Goal: Transaction & Acquisition: Subscribe to service/newsletter

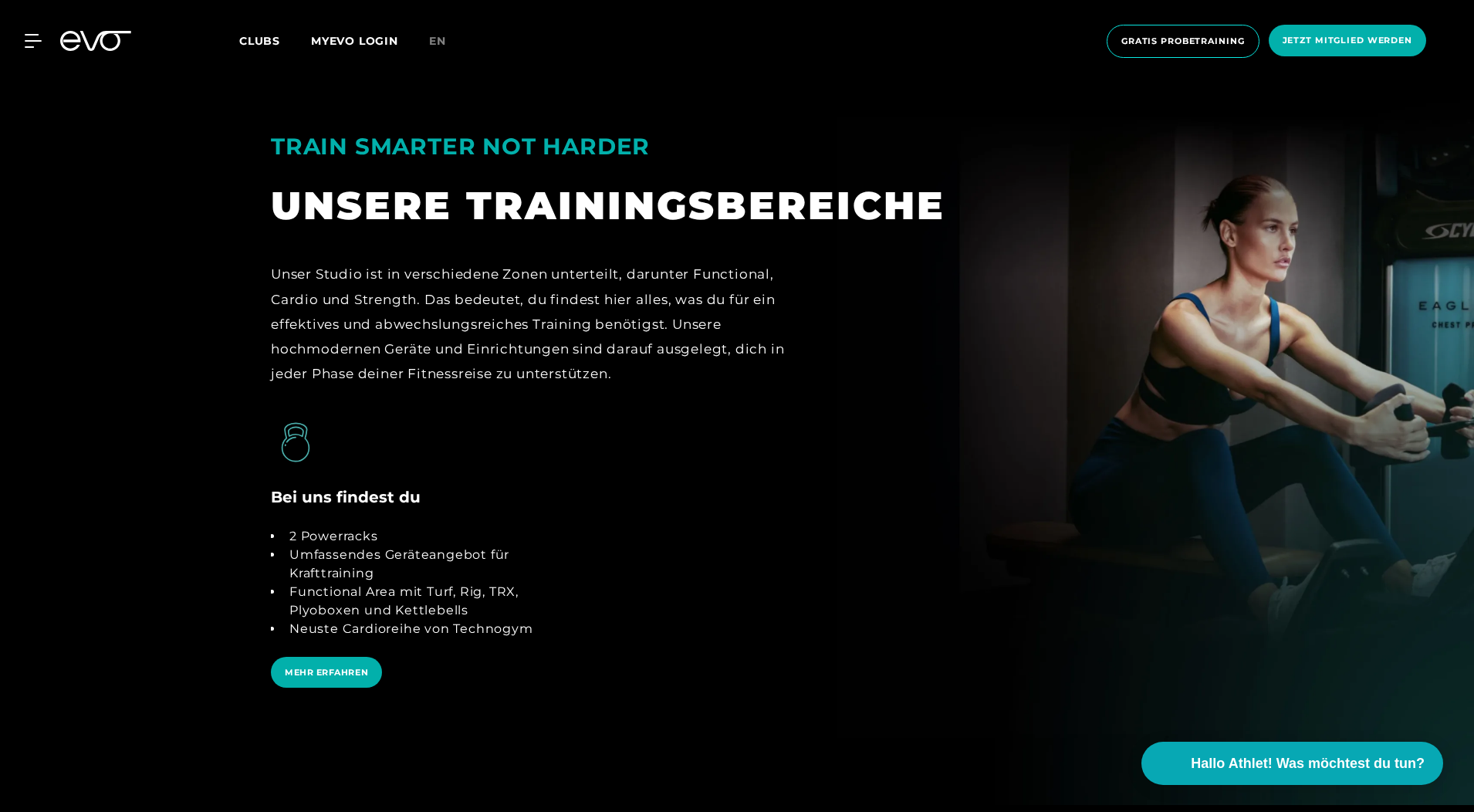
scroll to position [3087, 0]
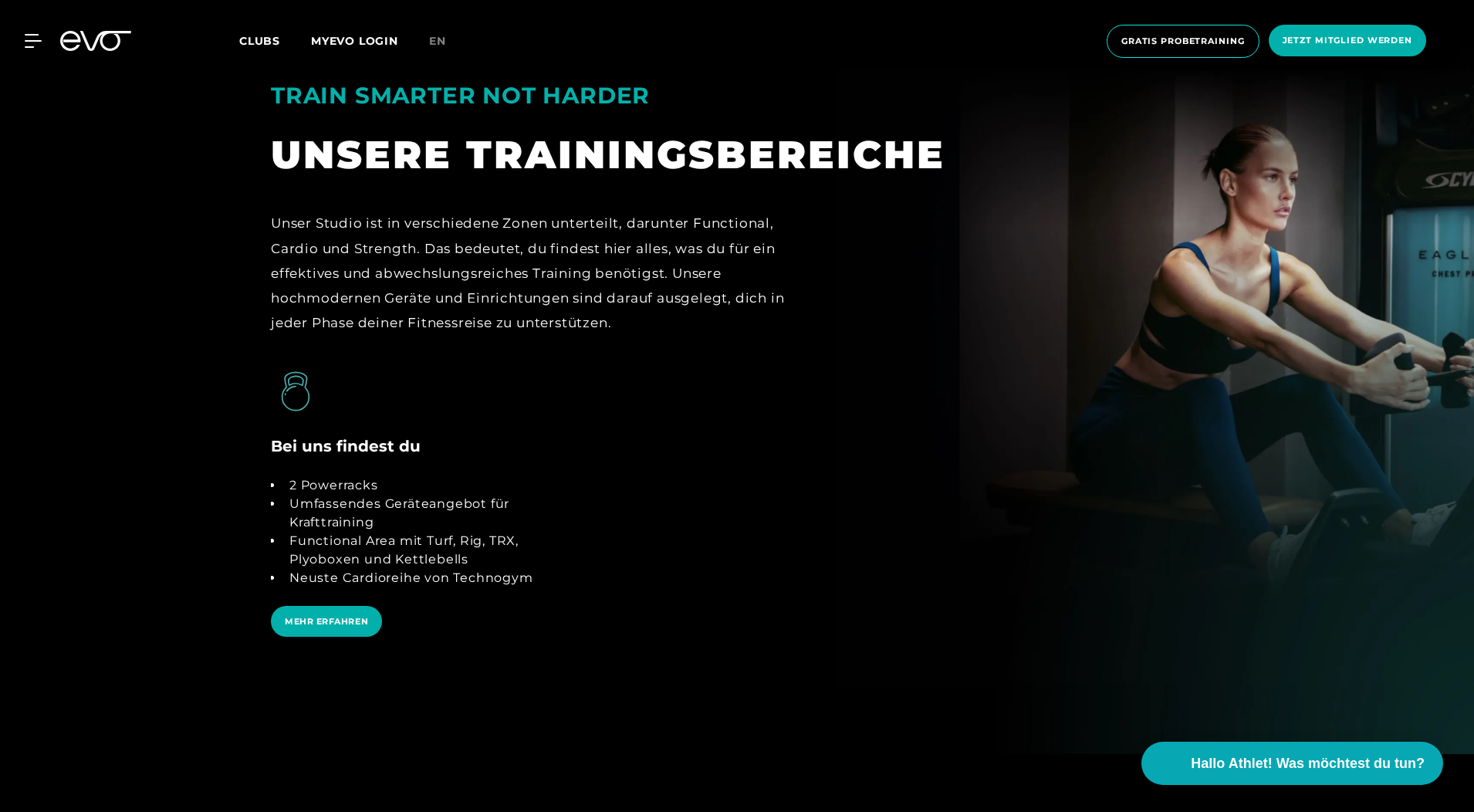
drag, startPoint x: 830, startPoint y: 346, endPoint x: 741, endPoint y: 368, distance: 91.7
click at [741, 368] on div "Bei uns findest du 2 Powerracks Umfassendes Geräteangebot für Krafttraining Fun…" at bounding box center [737, 515] width 957 height 298
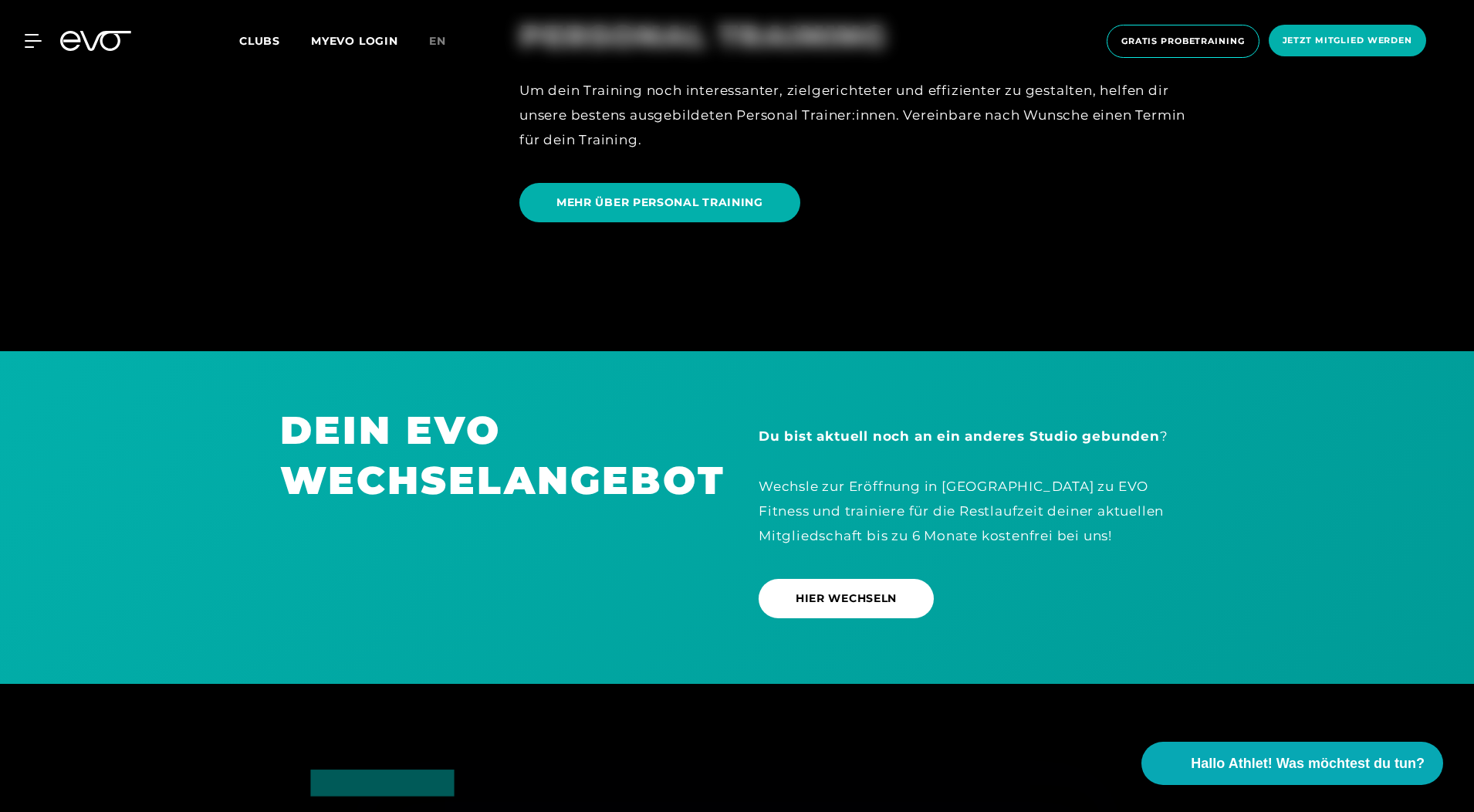
scroll to position [4299, 0]
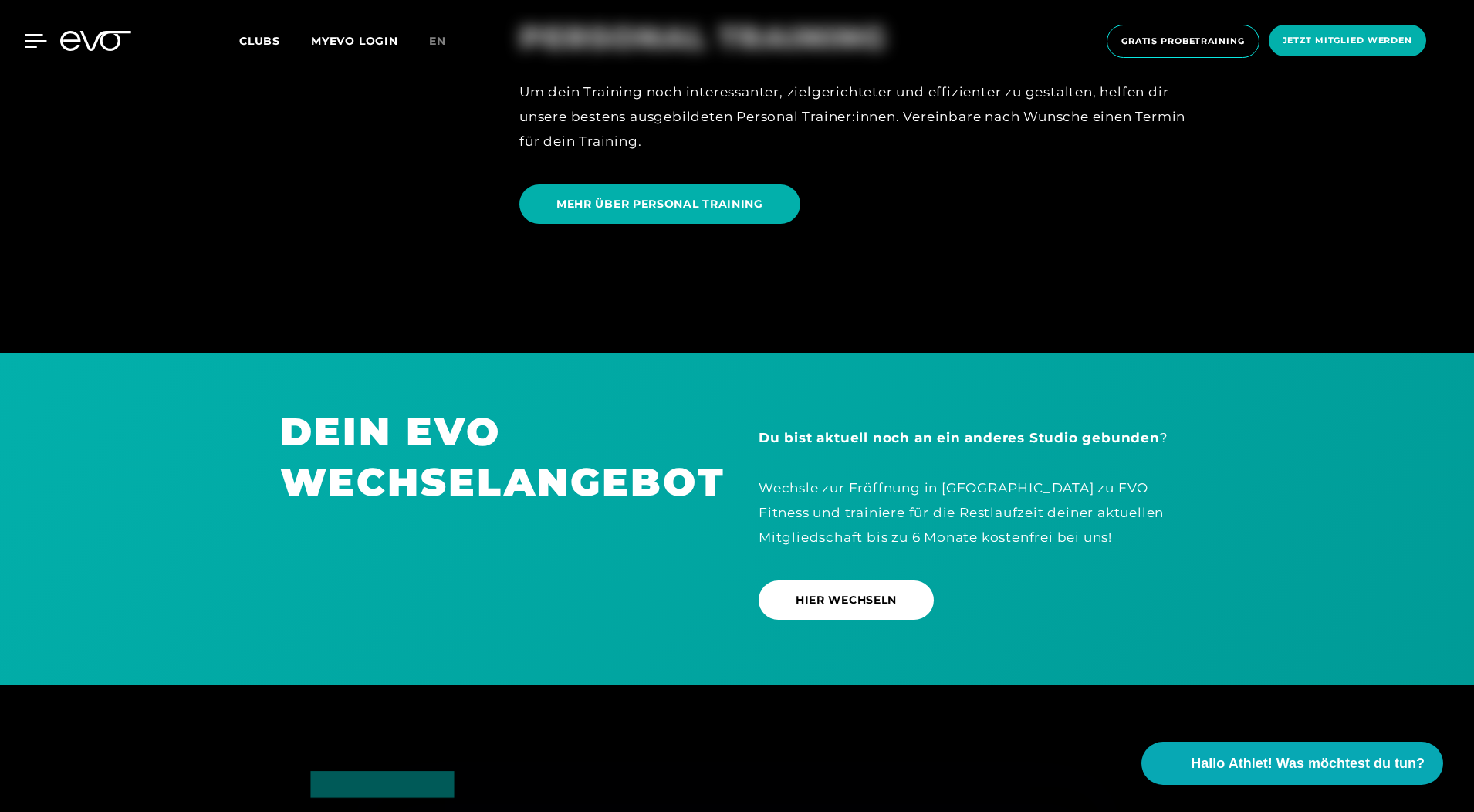
click at [35, 40] on icon at bounding box center [35, 41] width 22 height 14
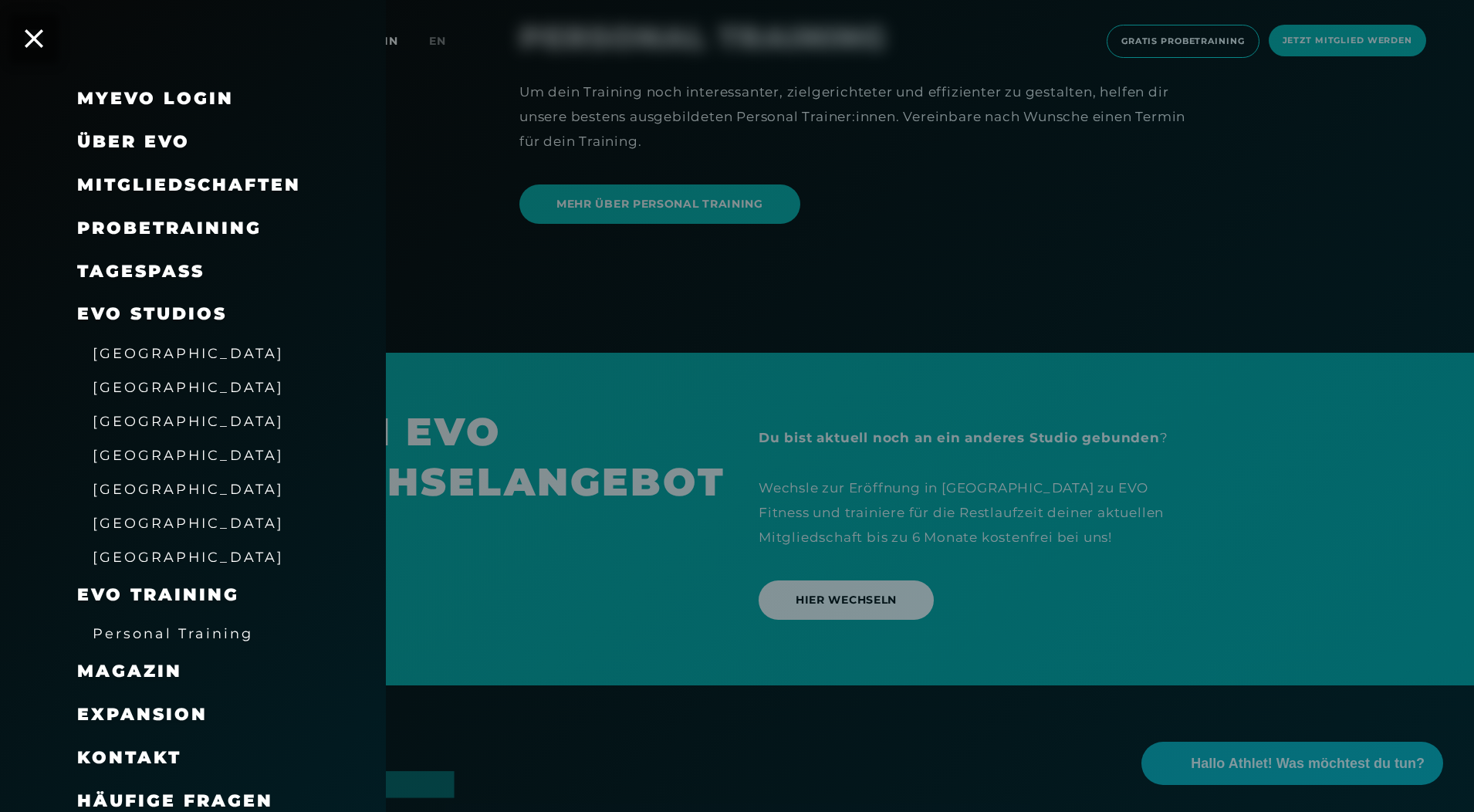
click at [150, 178] on span "Mitgliedschaften" at bounding box center [188, 184] width 224 height 21
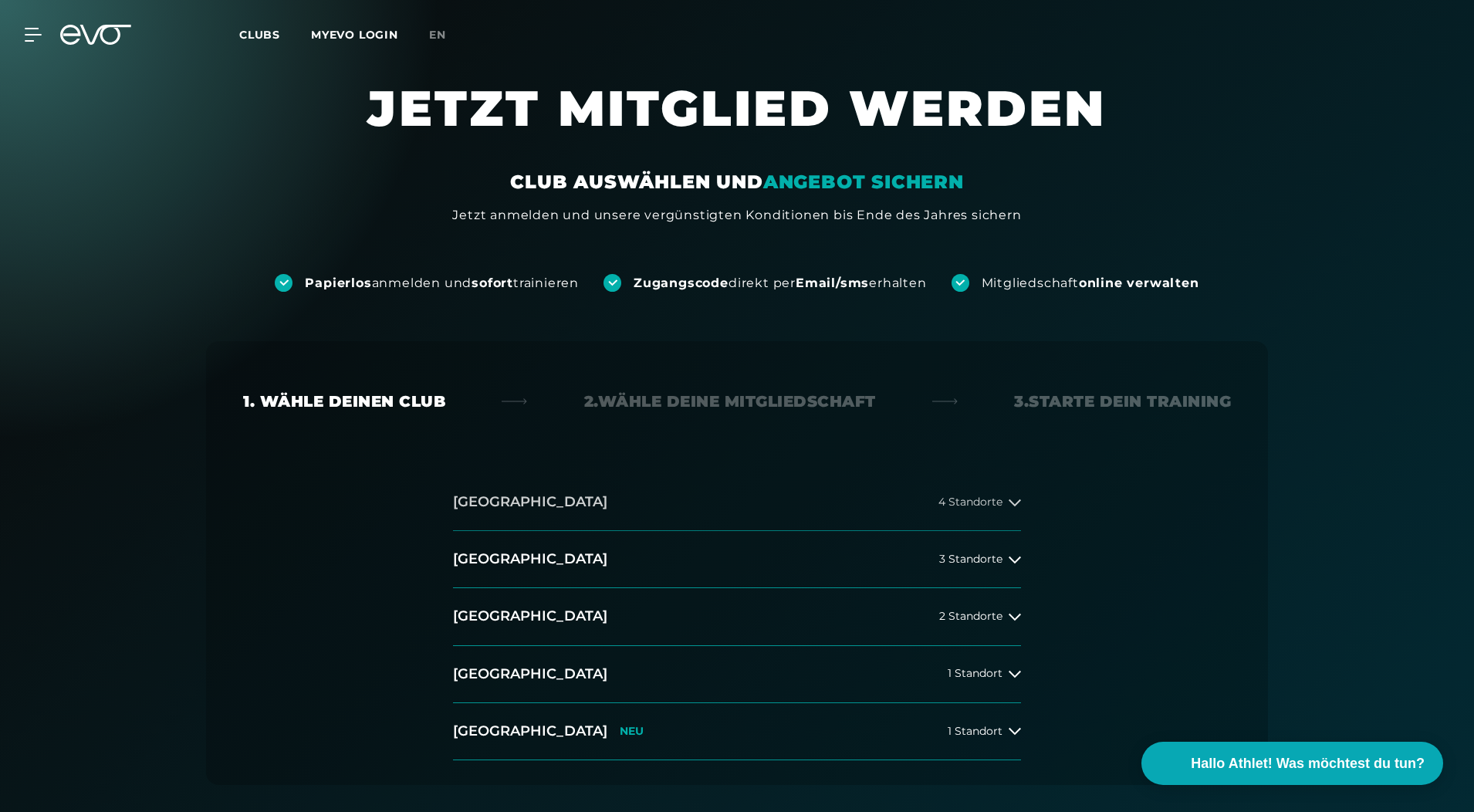
click at [969, 502] on span "4 Standorte" at bounding box center [970, 502] width 64 height 12
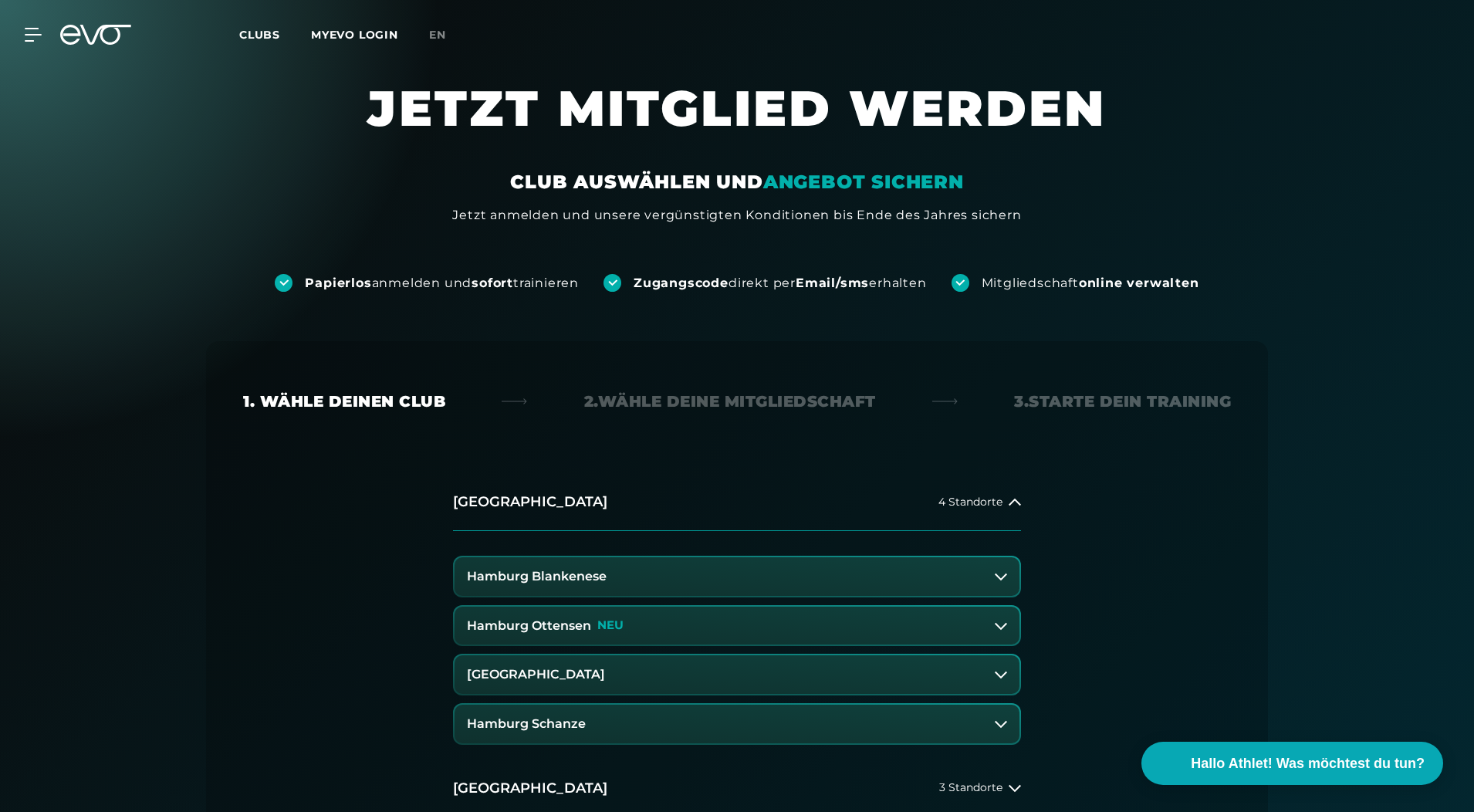
click at [671, 613] on button "Hamburg Ottensen NEU" at bounding box center [737, 626] width 565 height 39
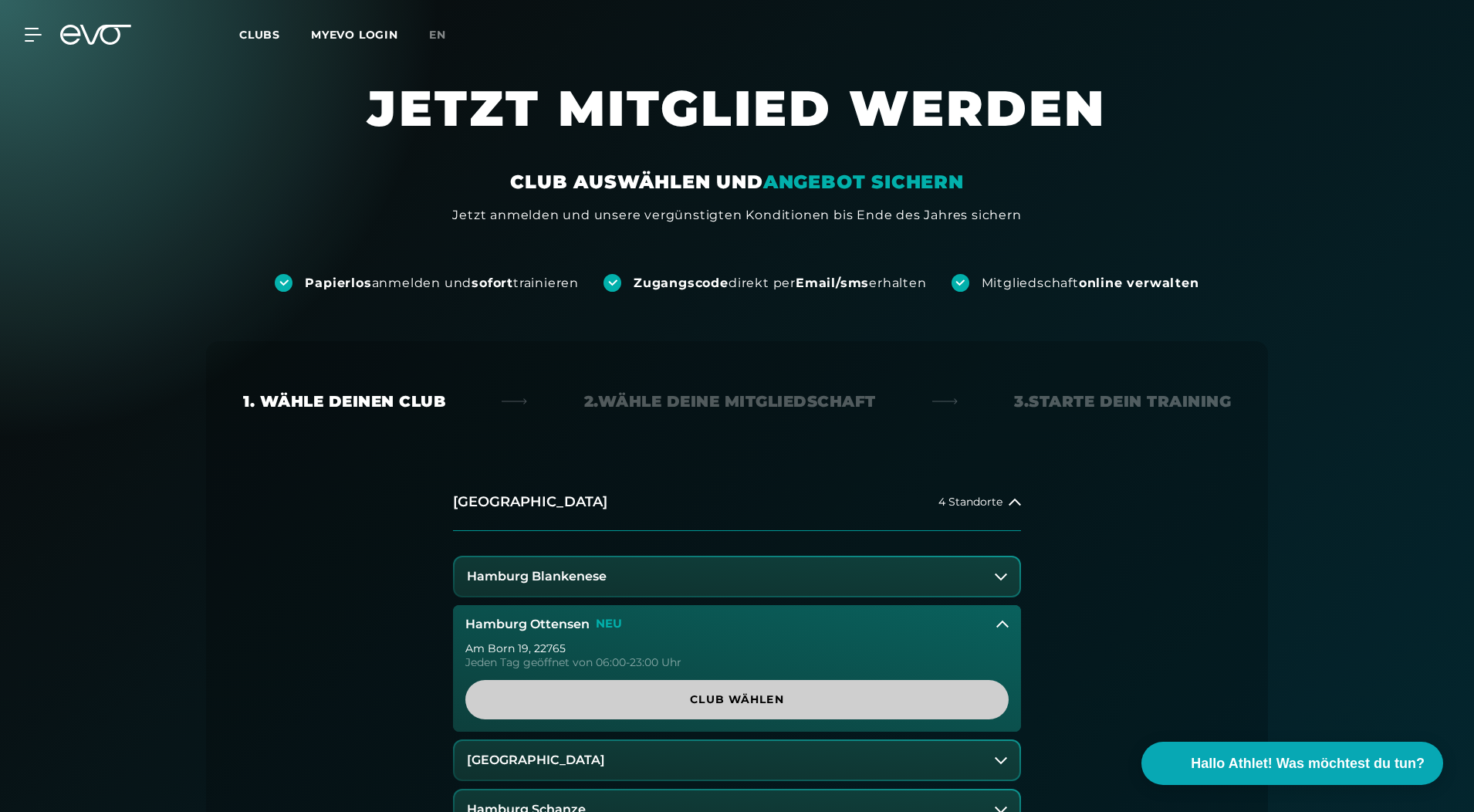
click at [727, 697] on span "Club wählen" at bounding box center [736, 699] width 469 height 16
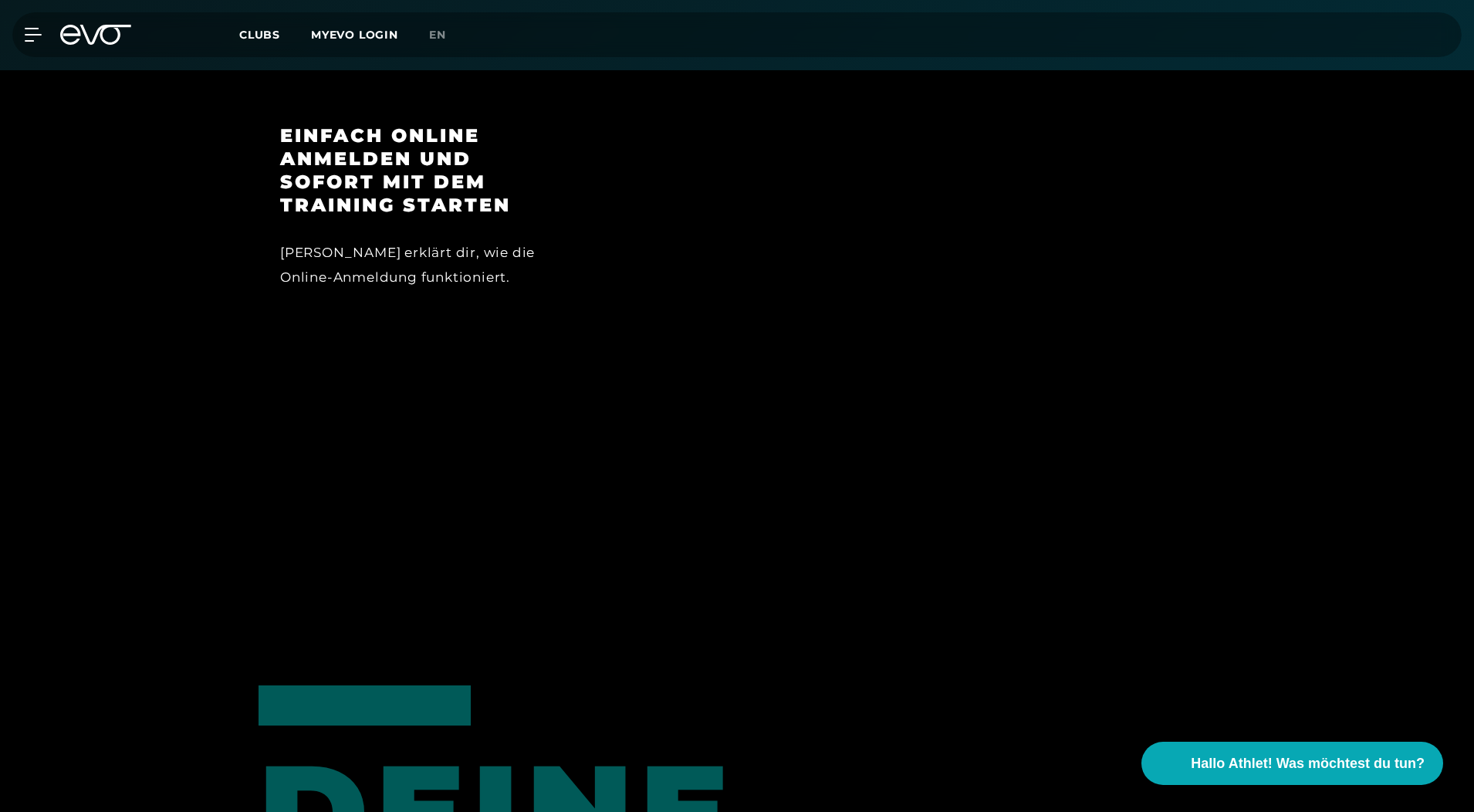
scroll to position [1498, 0]
